Goal: Find specific page/section: Locate item on page

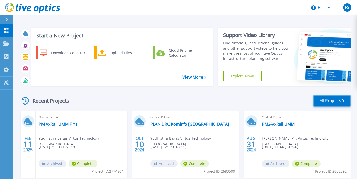
click at [329, 99] on link "All Projects" at bounding box center [332, 101] width 37 height 12
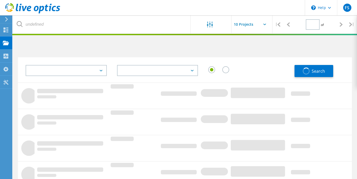
type input "1"
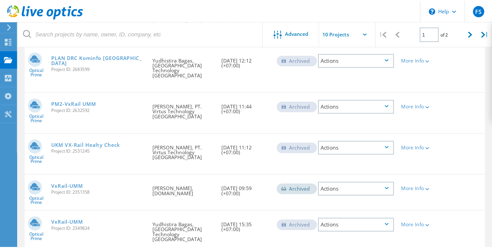
scroll to position [92, 0]
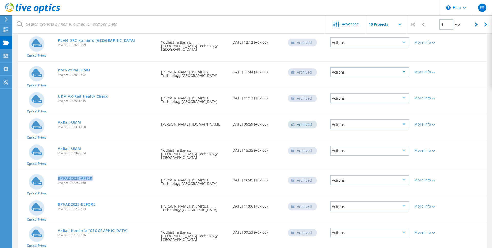
click at [146, 177] on div "BPKAD2023-AFTER Project ID: 2257360" at bounding box center [106, 179] width 103 height 19
click at [80, 177] on link "BPKAD2023-AFTER" at bounding box center [75, 179] width 35 height 4
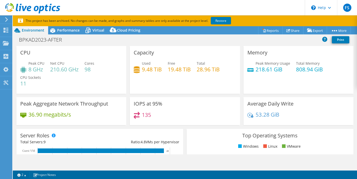
select select "[GEOGRAPHIC_DATA]"
select select "USD"
click at [98, 28] on span "Virtual" at bounding box center [99, 30] width 12 height 5
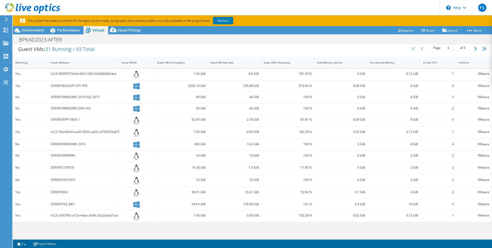
scroll to position [104, 0]
click at [357, 53] on button "button" at bounding box center [476, 49] width 9 height 10
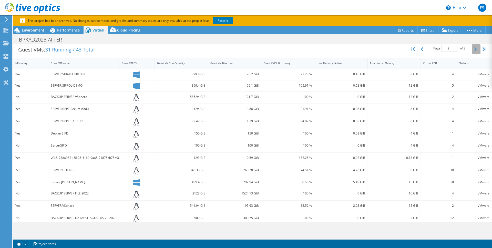
click at [357, 53] on button "button" at bounding box center [476, 49] width 9 height 10
type input "3"
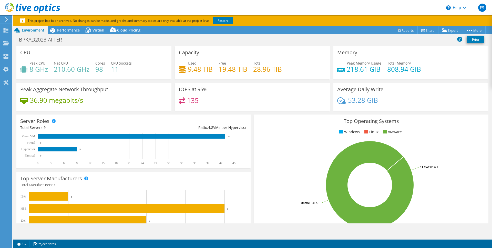
select select "[GEOGRAPHIC_DATA]"
select select "USD"
click at [93, 32] on span "Virtual" at bounding box center [99, 30] width 12 height 5
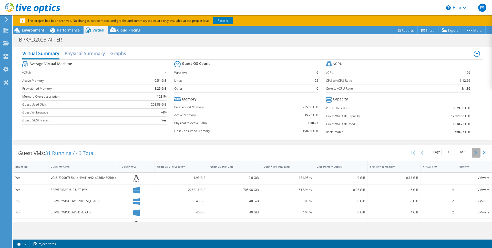
click at [475, 150] on button "button" at bounding box center [476, 153] width 9 height 10
type input "2"
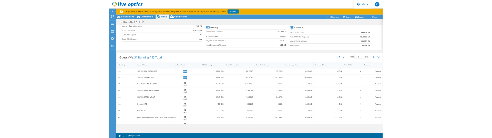
scroll to position [50, 0]
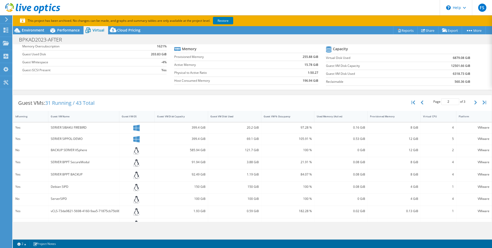
click at [86, 128] on div "SERVER SIBAKU FIREBIRD" at bounding box center [84, 128] width 66 height 6
click at [135, 129] on icon at bounding box center [136, 128] width 6 height 6
